Goal: Transaction & Acquisition: Purchase product/service

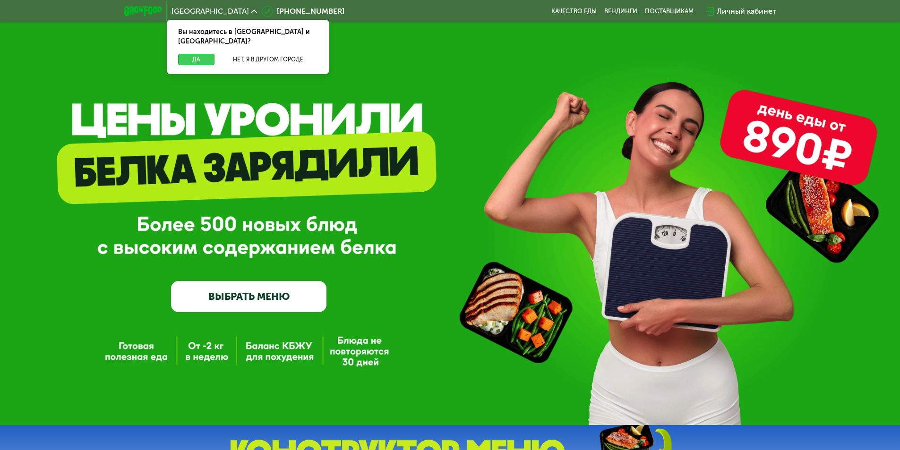
click at [193, 54] on button "Да" at bounding box center [196, 59] width 36 height 11
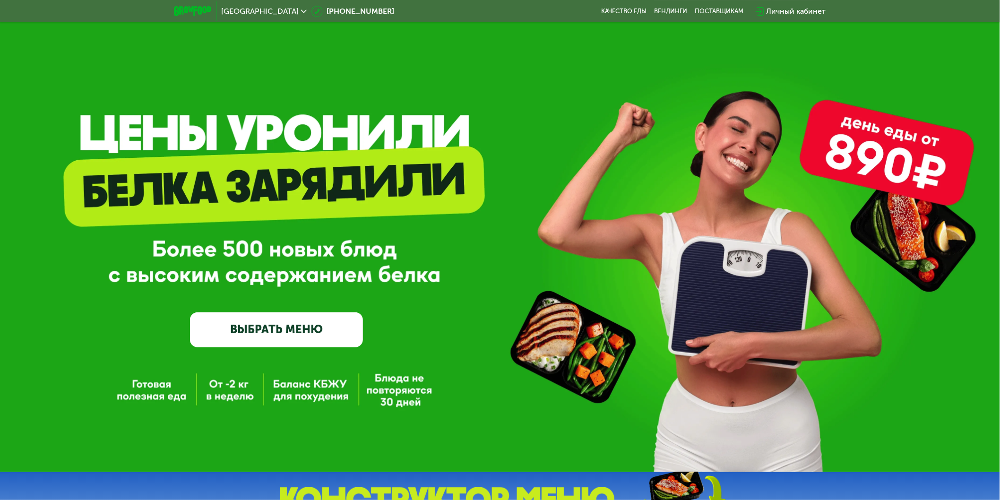
click at [261, 341] on link "ВЫБРАТЬ МЕНЮ" at bounding box center [276, 329] width 173 height 34
click at [296, 343] on link "ВЫБРАТЬ МЕНЮ" at bounding box center [276, 329] width 173 height 34
click at [267, 340] on link "ВЫБРАТЬ МЕНЮ" at bounding box center [276, 329] width 173 height 34
click at [253, 338] on link "ВЫБРАТЬ МЕНЮ" at bounding box center [276, 329] width 173 height 34
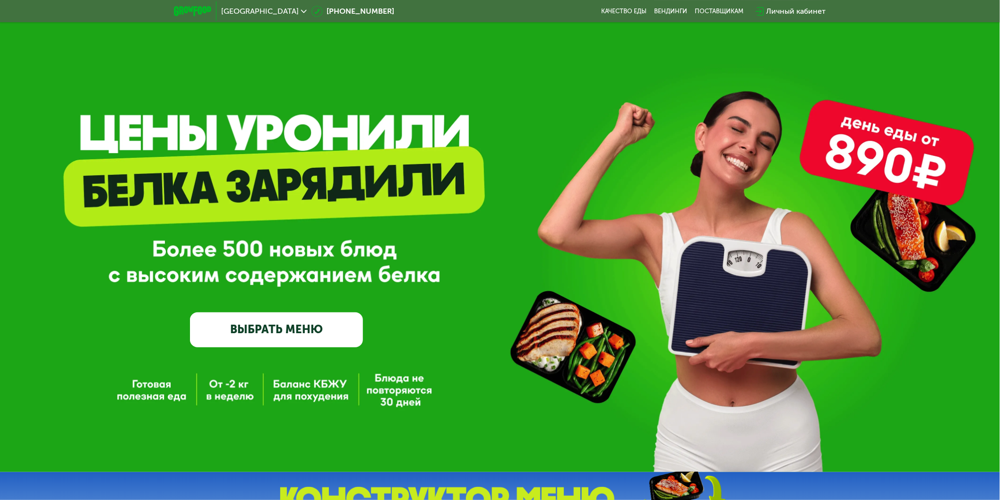
click at [228, 335] on link "ВЫБРАТЬ МЕНЮ" at bounding box center [276, 329] width 173 height 34
click at [279, 346] on link "ВЫБРАТЬ МЕНЮ" at bounding box center [276, 329] width 173 height 34
click at [273, 346] on link "ВЫБРАТЬ МЕНЮ" at bounding box center [276, 329] width 173 height 34
click at [227, 342] on link "ВЫБРАТЬ МЕНЮ" at bounding box center [276, 329] width 173 height 34
click at [228, 346] on link "ВЫБРАТЬ МЕНЮ" at bounding box center [276, 329] width 173 height 34
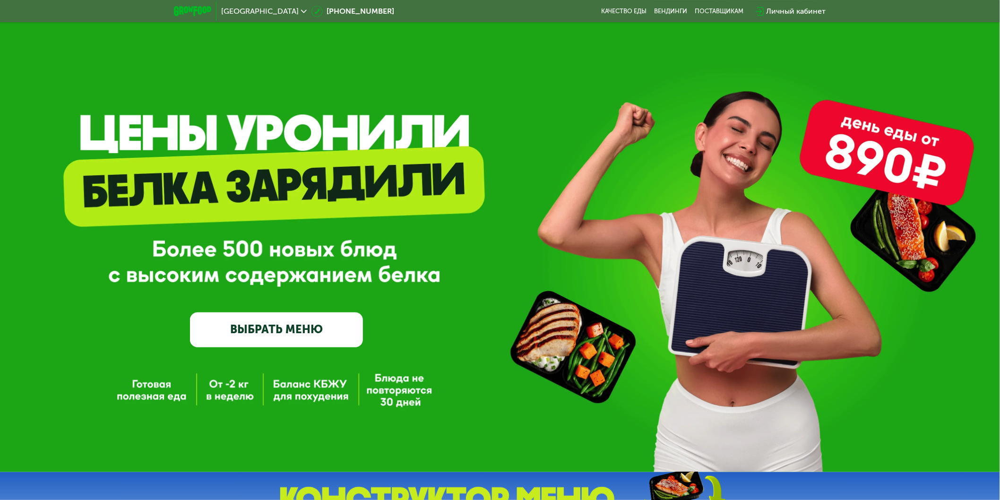
click at [235, 351] on div "GrowFood — доставка правильного питания ВЫБРАТЬ МЕНЮ" at bounding box center [500, 236] width 1000 height 472
click at [242, 345] on link "ВЫБРАТЬ МЕНЮ" at bounding box center [276, 329] width 173 height 34
drag, startPoint x: 264, startPoint y: 344, endPoint x: 270, endPoint y: 344, distance: 6.6
click at [265, 344] on link "ВЫБРАТЬ МЕНЮ" at bounding box center [276, 329] width 173 height 34
click at [306, 345] on link "ВЫБРАТЬ МЕНЮ" at bounding box center [276, 329] width 173 height 34
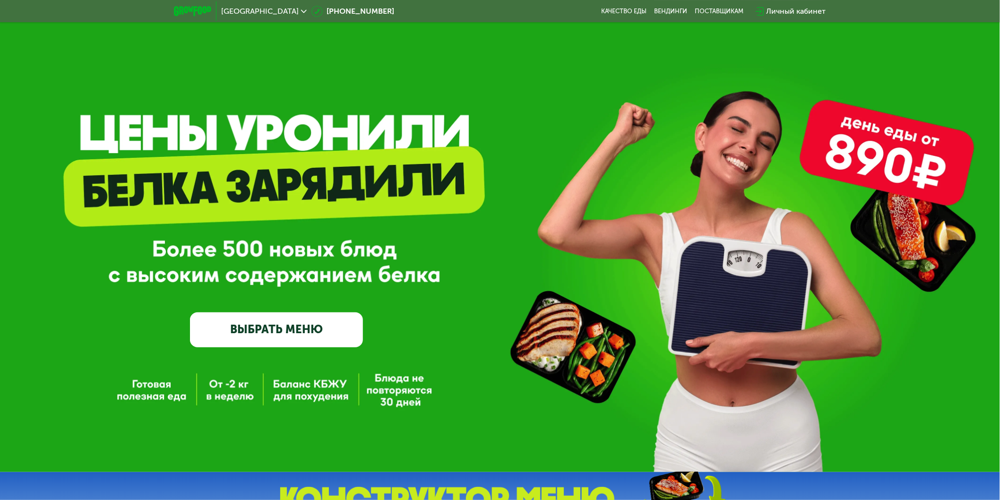
click at [325, 335] on link "ВЫБРАТЬ МЕНЮ" at bounding box center [276, 329] width 173 height 34
click at [311, 327] on link "ВЫБРАТЬ МЕНЮ" at bounding box center [276, 329] width 173 height 34
click at [266, 325] on link "ВЫБРАТЬ МЕНЮ" at bounding box center [276, 329] width 173 height 34
click at [236, 324] on link "ВЫБРАТЬ МЕНЮ" at bounding box center [276, 329] width 173 height 34
click at [360, 343] on link "ВЫБРАТЬ МЕНЮ" at bounding box center [276, 329] width 173 height 34
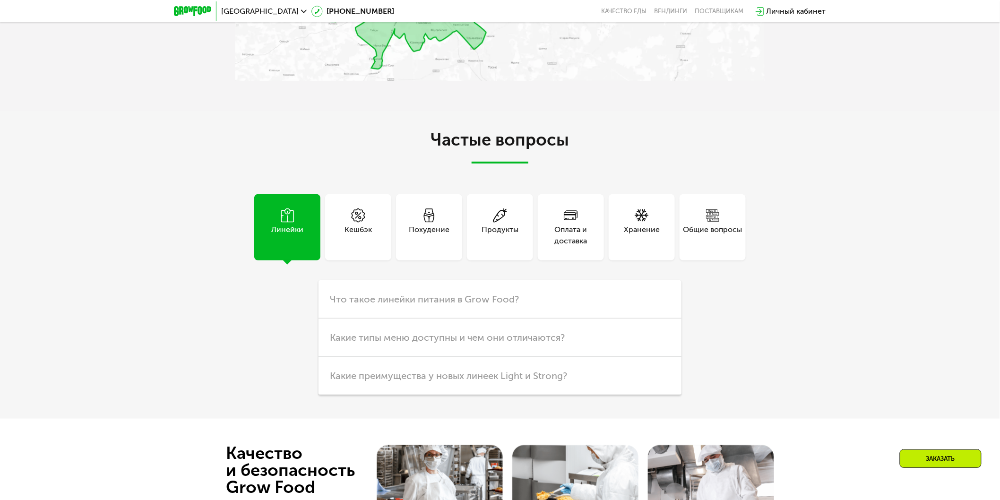
scroll to position [1933, 0]
click at [370, 240] on div "Кешбэк" at bounding box center [357, 236] width 27 height 23
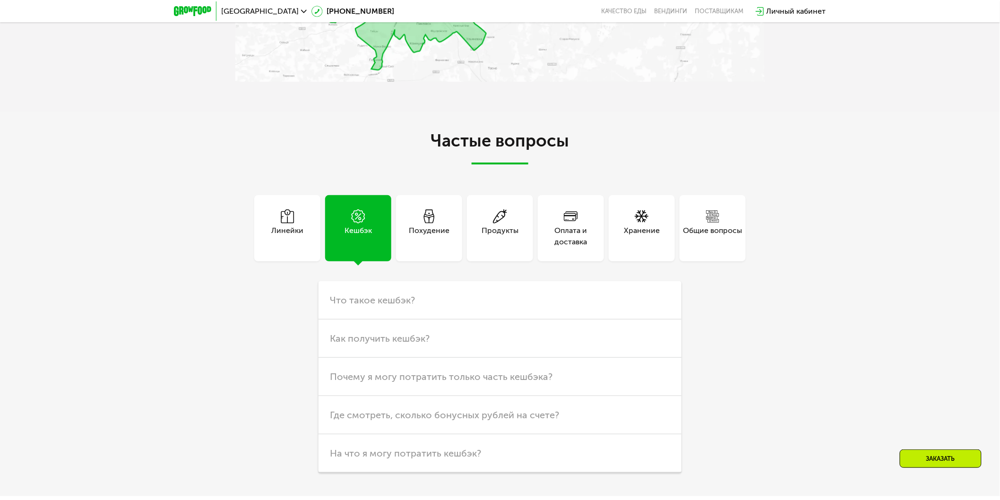
click at [421, 238] on div "Похудение" at bounding box center [429, 236] width 41 height 23
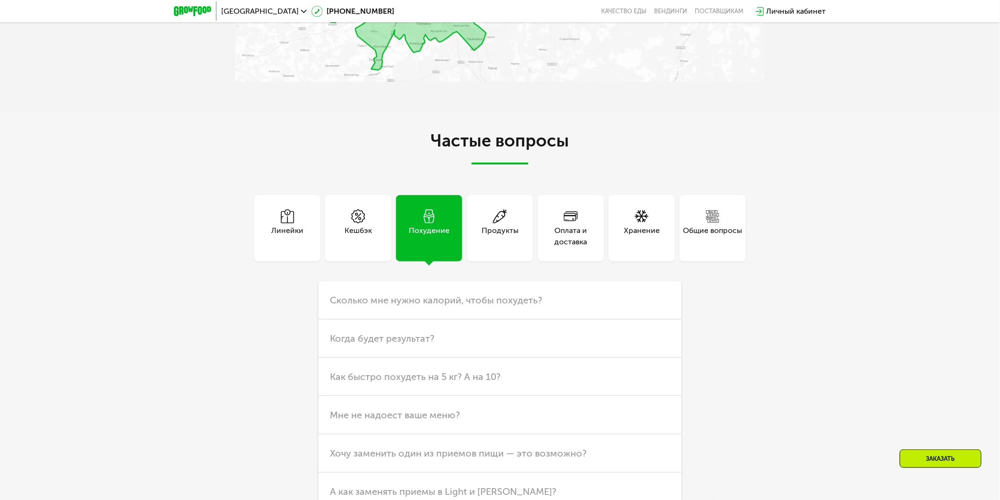
click at [480, 239] on div "Продукты" at bounding box center [500, 228] width 66 height 66
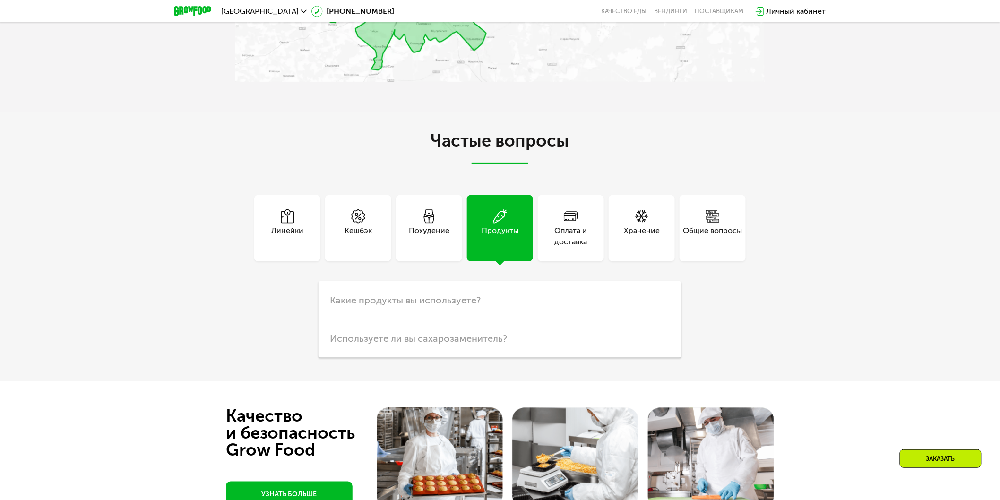
click at [547, 234] on div "Оплата и доставка" at bounding box center [571, 236] width 66 height 23
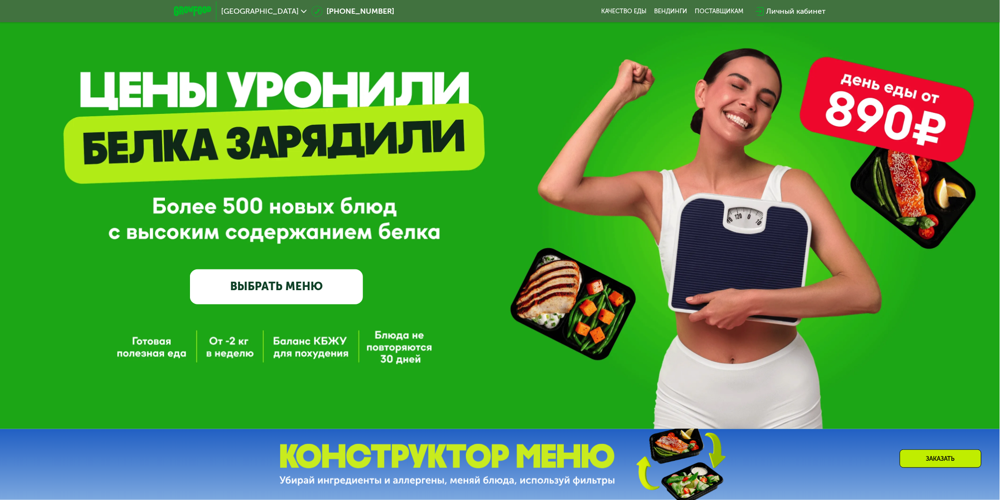
scroll to position [43, 0]
click at [280, 300] on link "ВЫБРАТЬ МЕНЮ" at bounding box center [276, 287] width 173 height 34
click at [248, 281] on link "ВЫБРАТЬ МЕНЮ" at bounding box center [276, 287] width 173 height 34
click at [232, 288] on link "ВЫБРАТЬ МЕНЮ" at bounding box center [276, 287] width 173 height 34
drag, startPoint x: 214, startPoint y: 308, endPoint x: 205, endPoint y: 309, distance: 8.6
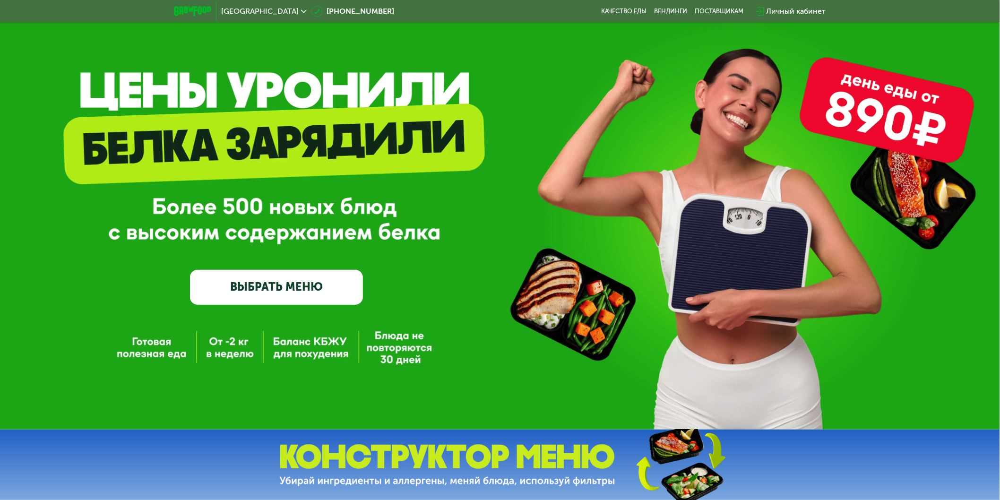
click at [214, 308] on div "GrowFood — доставка правильного питания ВЫБРАТЬ МЕНЮ" at bounding box center [500, 193] width 1000 height 472
click at [195, 310] on div "GrowFood — доставка правильного питания ВЫБРАТЬ МЕНЮ" at bounding box center [500, 193] width 1000 height 472
click at [195, 299] on link "ВЫБРАТЬ МЕНЮ" at bounding box center [276, 287] width 173 height 34
drag, startPoint x: 194, startPoint y: 281, endPoint x: 194, endPoint y: 276, distance: 5.2
click at [194, 281] on link "ВЫБРАТЬ МЕНЮ" at bounding box center [276, 287] width 173 height 34
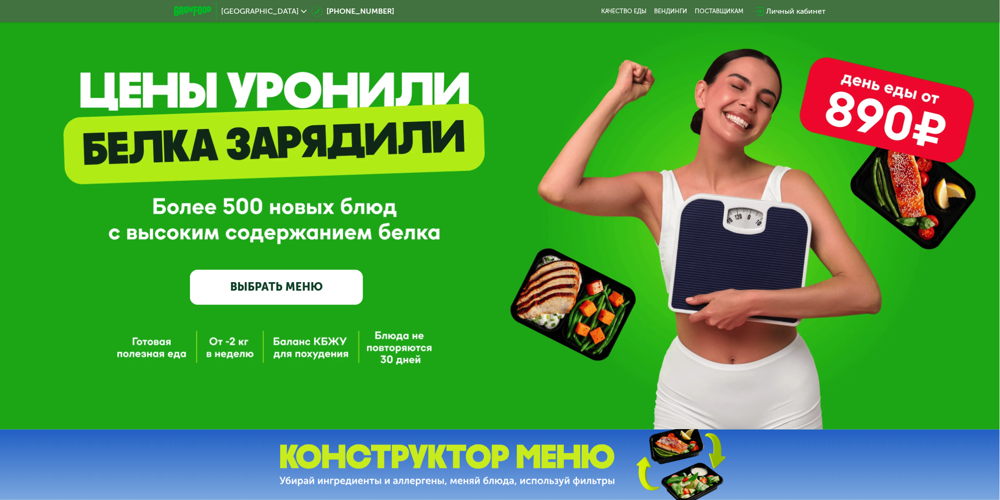
click at [194, 271] on div "GrowFood — доставка правильного питания ВЫБРАТЬ МЕНЮ" at bounding box center [276, 211] width 173 height 188
click at [267, 285] on link "ВЫБРАТЬ МЕНЮ" at bounding box center [276, 287] width 173 height 34
click at [320, 289] on link "ВЫБРАТЬ МЕНЮ" at bounding box center [276, 287] width 173 height 34
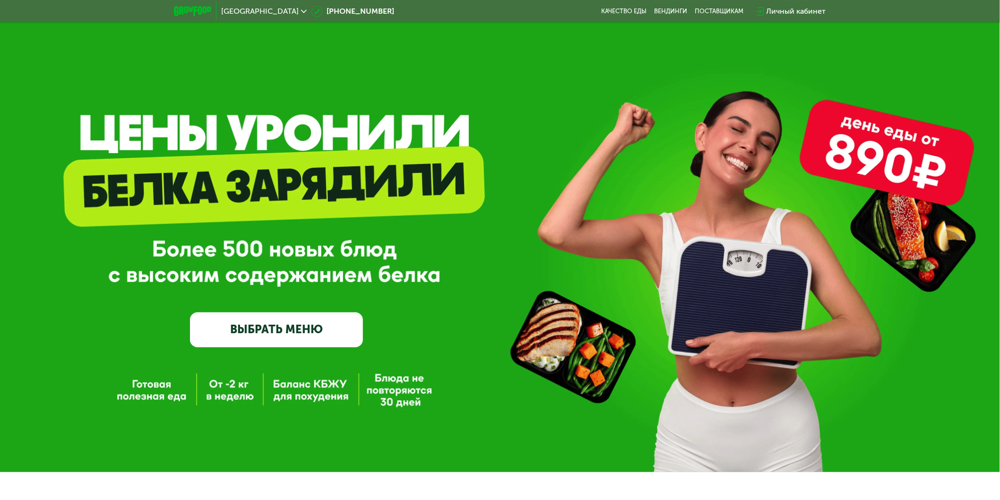
click at [344, 341] on link "ВЫБРАТЬ МЕНЮ" at bounding box center [276, 329] width 173 height 34
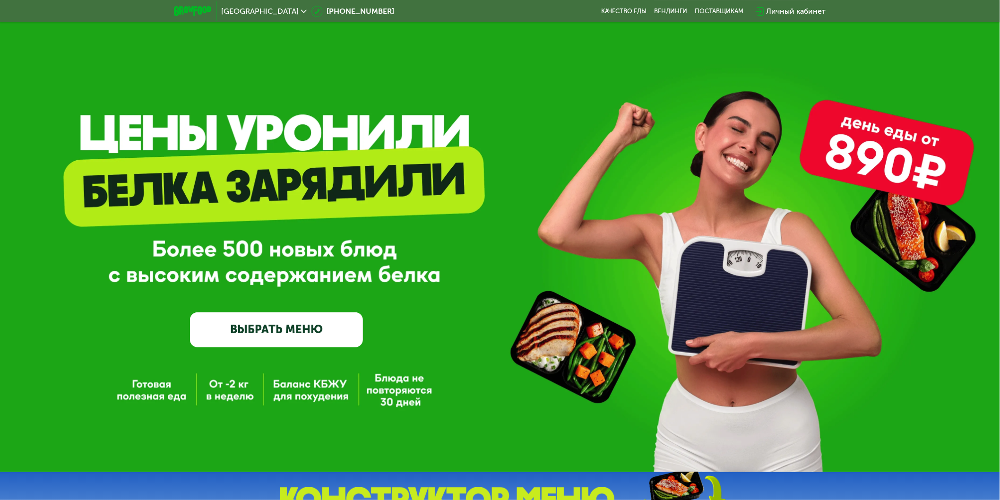
click at [324, 333] on link "ВЫБРАТЬ МЕНЮ" at bounding box center [276, 329] width 173 height 34
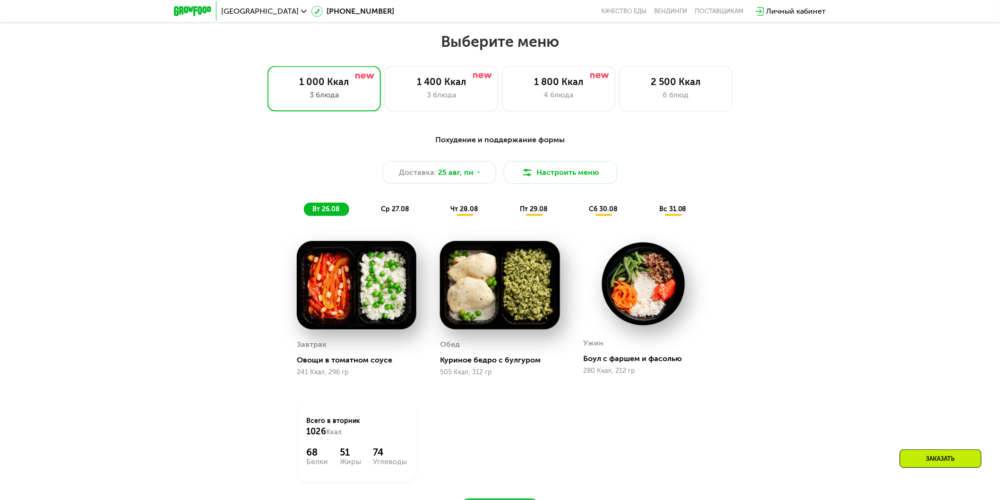
scroll to position [558, 0]
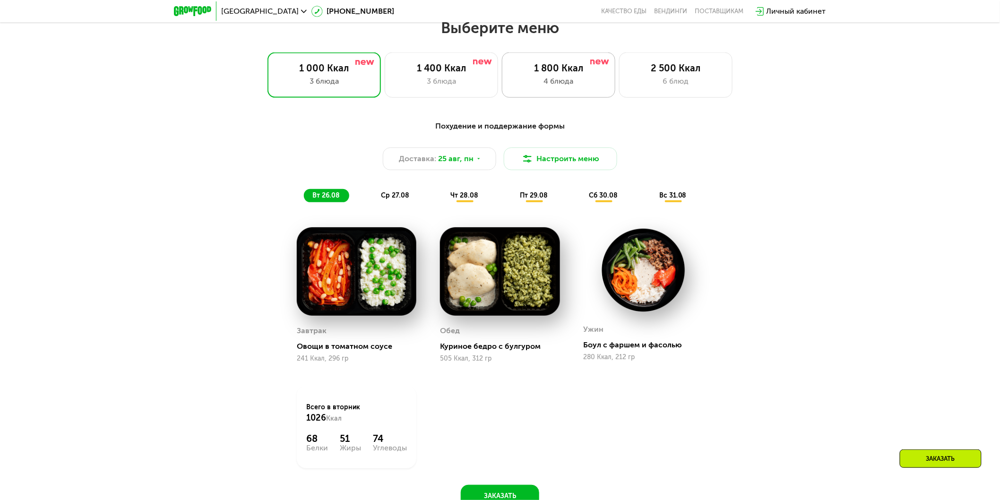
click at [550, 65] on div "1 800 Ккал" at bounding box center [559, 67] width 94 height 11
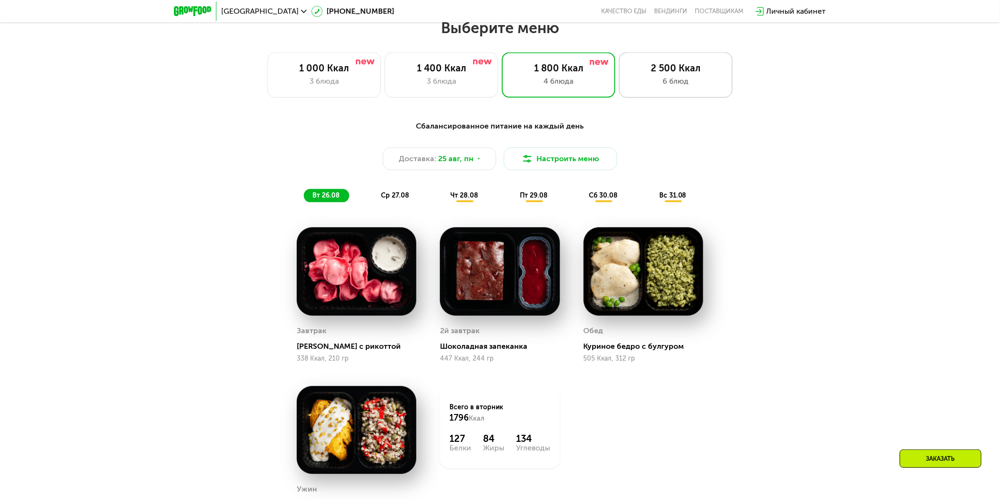
click at [668, 70] on div "2 500 Ккал" at bounding box center [676, 67] width 94 height 11
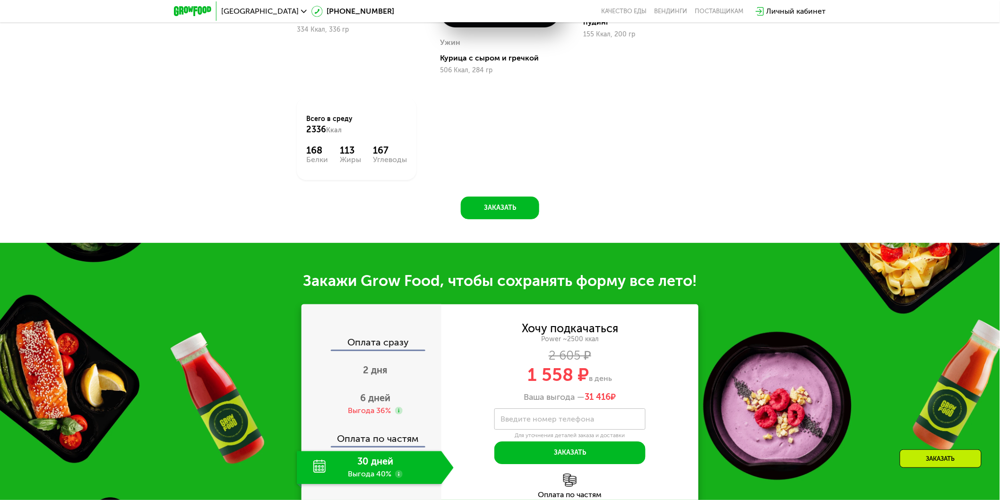
scroll to position [1083, 0]
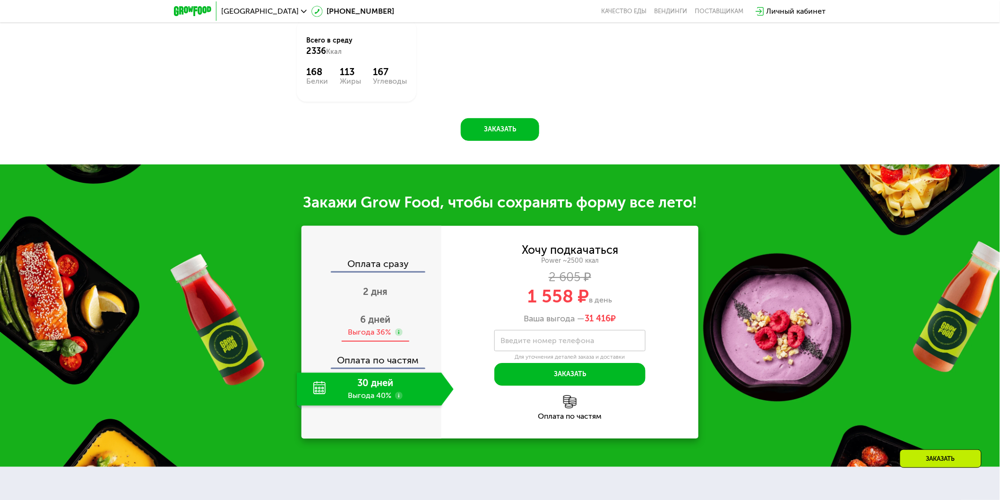
click at [367, 337] on div "Выгода 36%" at bounding box center [369, 332] width 43 height 10
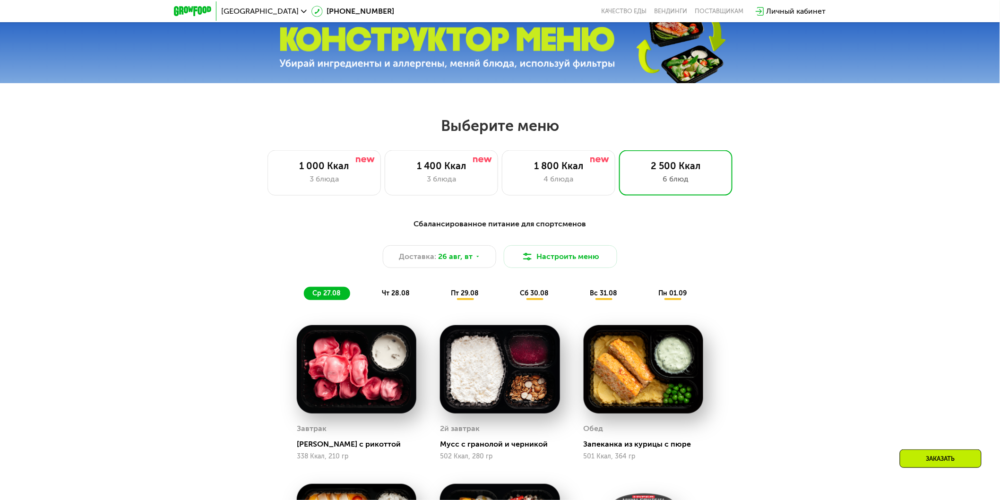
scroll to position [452, 0]
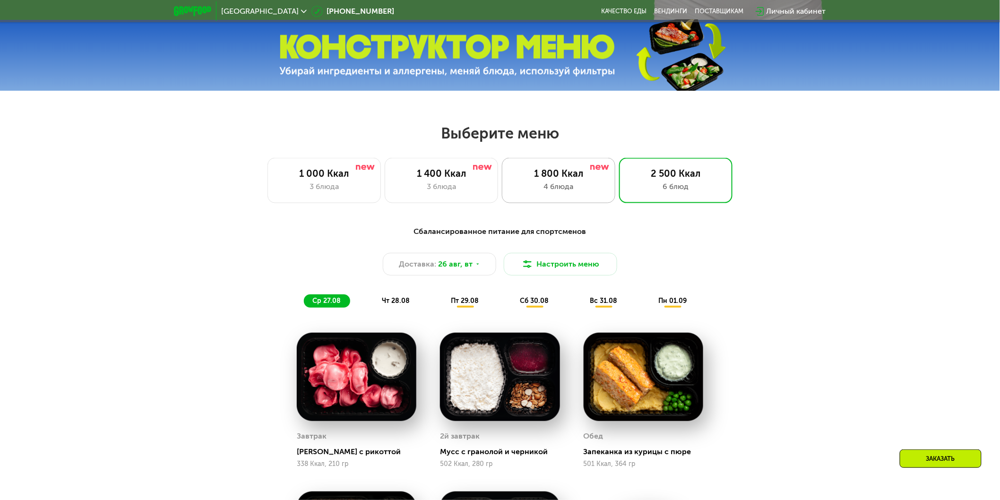
click at [559, 188] on div "4 блюда" at bounding box center [559, 186] width 94 height 11
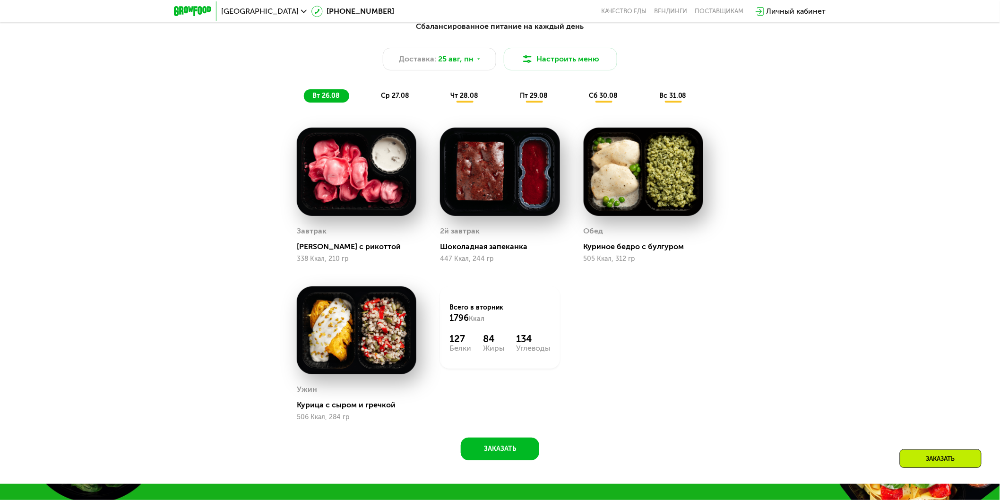
scroll to position [662, 0]
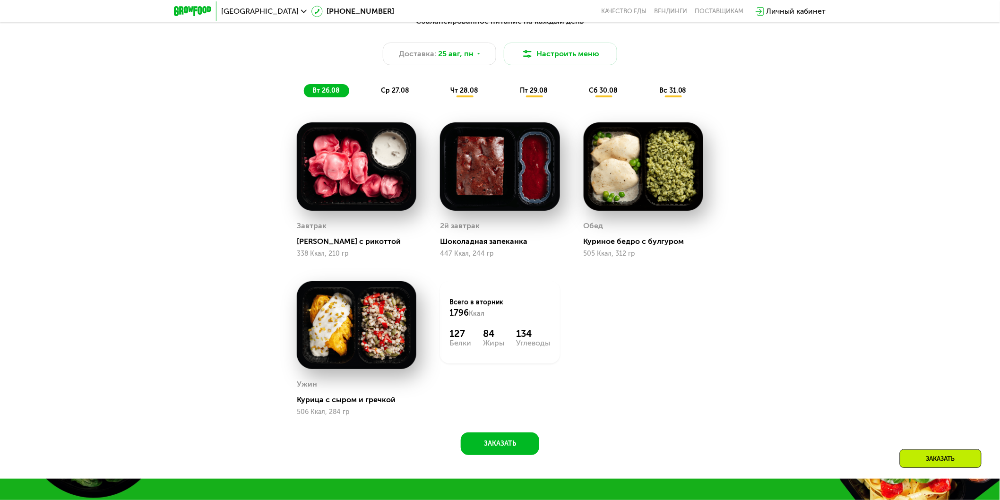
click at [389, 93] on span "ср 27.08" at bounding box center [395, 90] width 28 height 8
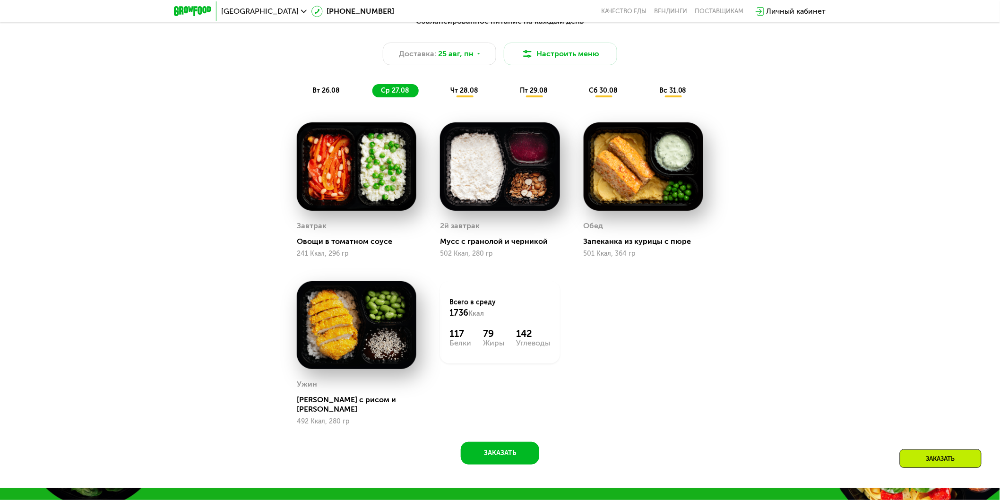
click at [459, 91] on span "чт 28.08" at bounding box center [465, 90] width 28 height 8
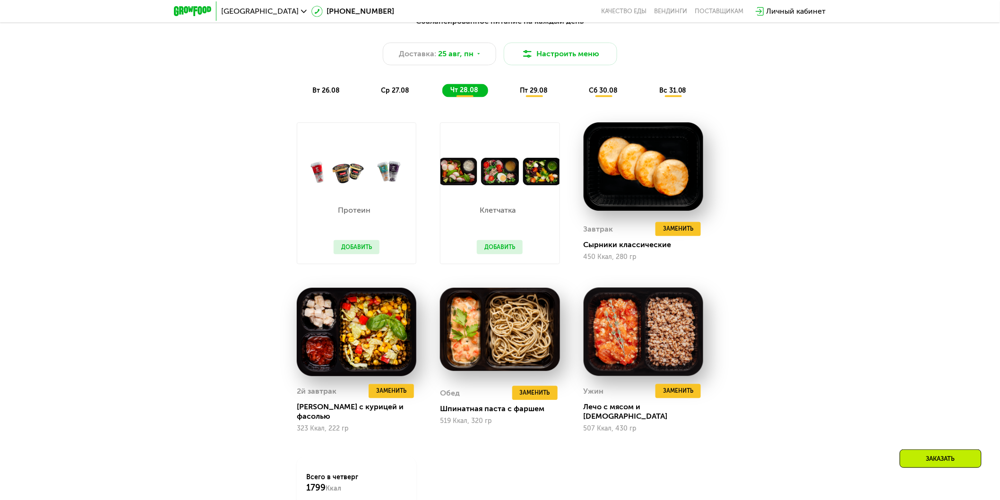
click at [532, 95] on span "пт 29.08" at bounding box center [534, 90] width 28 height 8
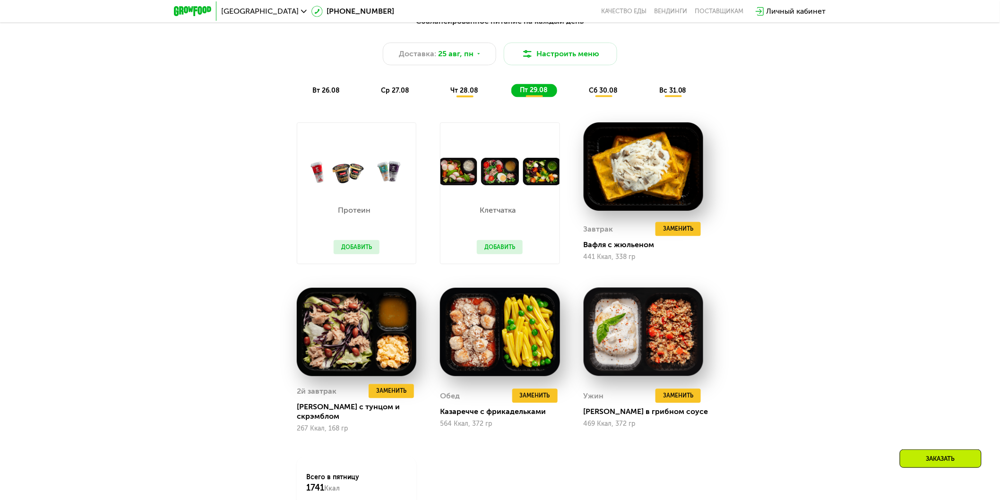
click at [597, 92] on span "сб 30.08" at bounding box center [603, 90] width 29 height 8
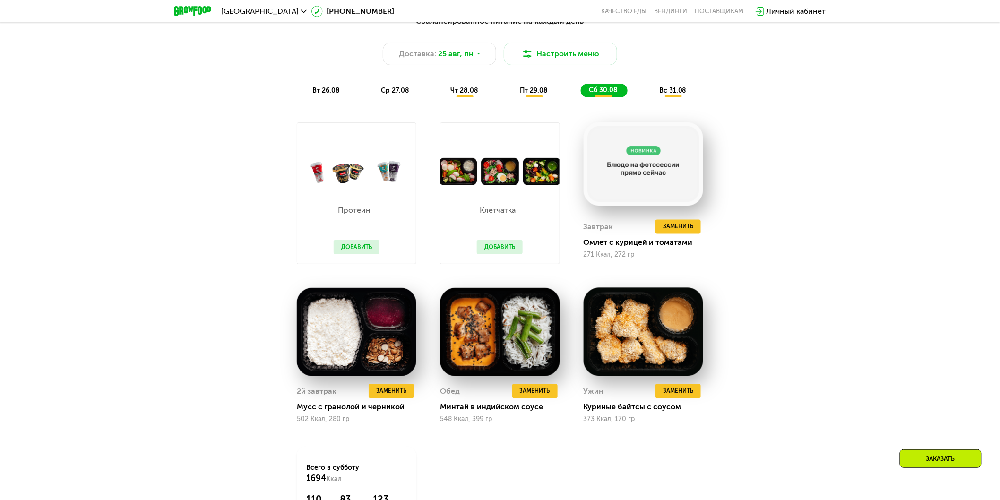
click at [675, 95] on span "вс 31.08" at bounding box center [672, 90] width 27 height 8
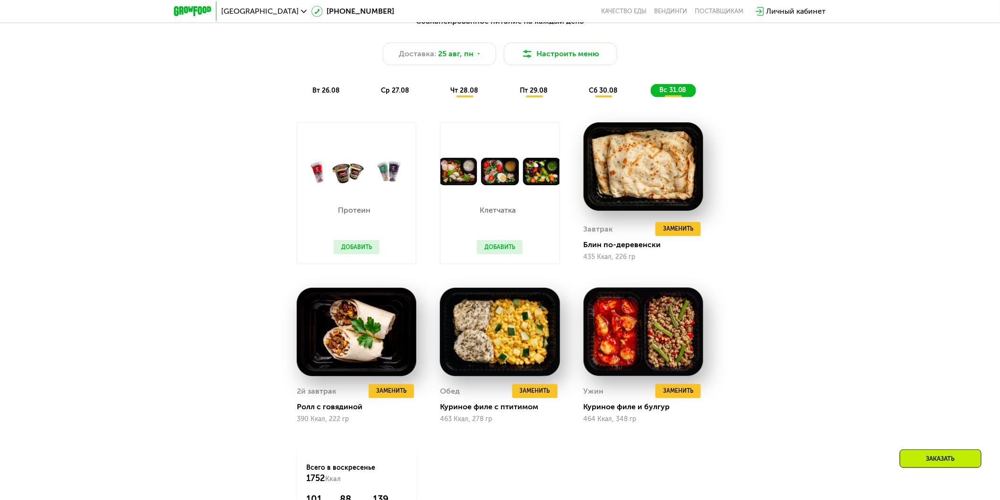
click at [336, 92] on span "вт 26.08" at bounding box center [325, 90] width 27 height 8
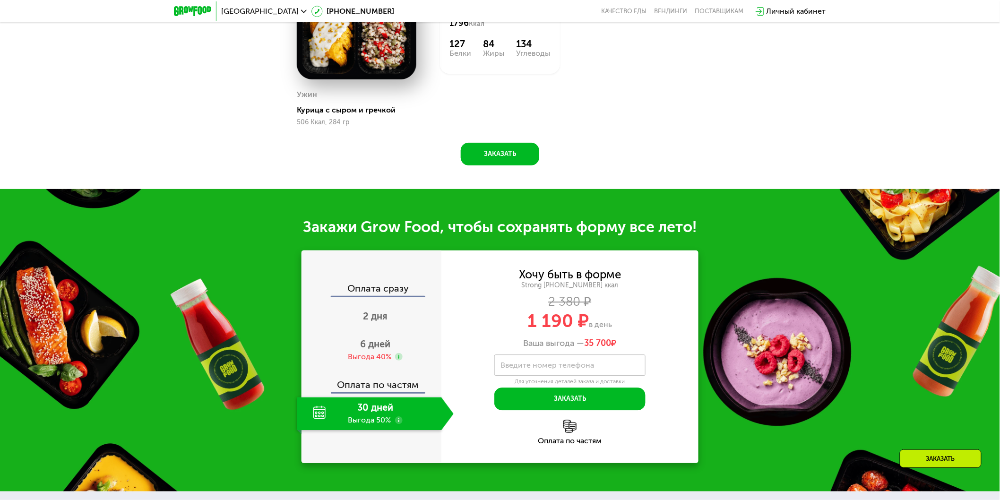
scroll to position [1030, 0]
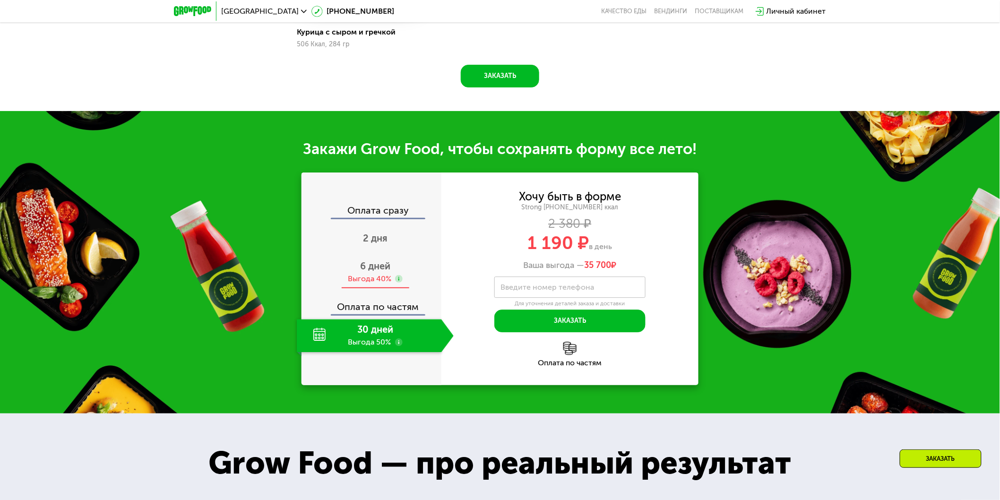
click at [376, 276] on div "6 дней Выгода 40%" at bounding box center [375, 272] width 157 height 33
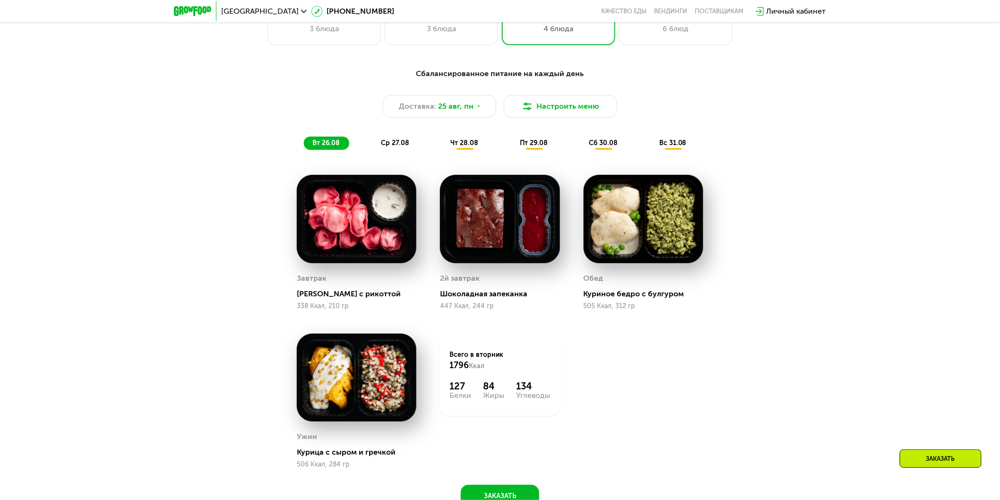
scroll to position [715, 0]
